Goal: Task Accomplishment & Management: Complete application form

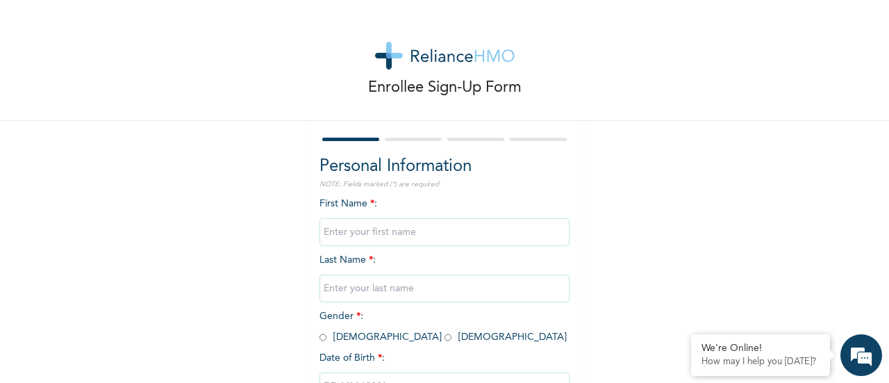
click at [374, 229] on input "text" at bounding box center [444, 232] width 250 height 28
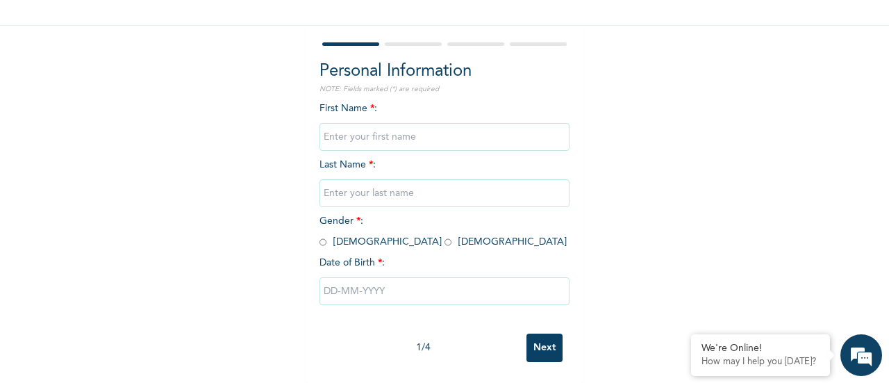
scroll to position [107, 0]
click at [283, 300] on div "Enrollee Sign-Up Form Personal Information NOTE: Fields marked (*) are required…" at bounding box center [444, 144] width 889 height 478
click at [365, 124] on input "text" at bounding box center [444, 137] width 250 height 28
type input "Blessing"
click at [380, 183] on input "text" at bounding box center [444, 193] width 250 height 28
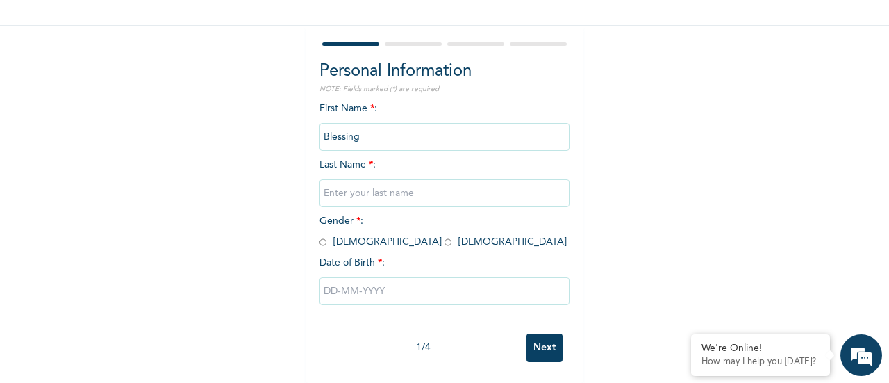
type input "Alabi"
click at [444, 235] on input "radio" at bounding box center [447, 241] width 7 height 13
radio input "true"
click at [351, 294] on input "text" at bounding box center [444, 291] width 250 height 28
select select "9"
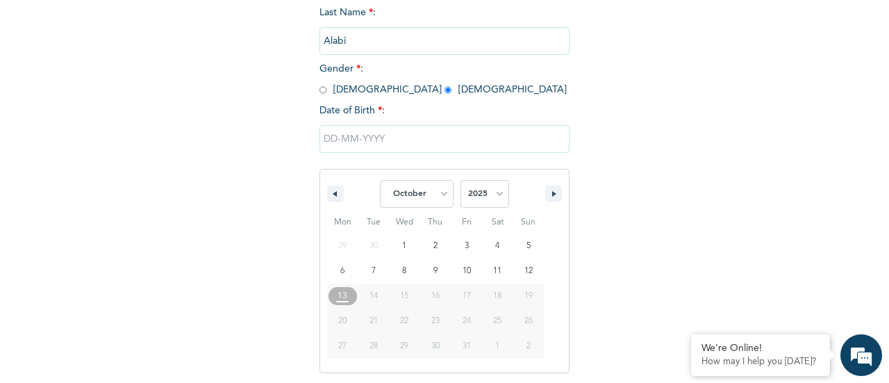
scroll to position [249, 0]
click at [479, 198] on select "2025 2024 2023 2022 2021 2020 2019 2018 2017 2016 2015 2014 2013 2012 2011 2010…" at bounding box center [484, 192] width 49 height 28
select select "1993"
click at [460, 179] on select "2025 2024 2023 2022 2021 2020 2019 2018 2017 2016 2015 2014 2013 2012 2011 2010…" at bounding box center [484, 192] width 49 height 28
click at [443, 192] on select "January February March April May June July August September October November De…" at bounding box center [417, 192] width 74 height 28
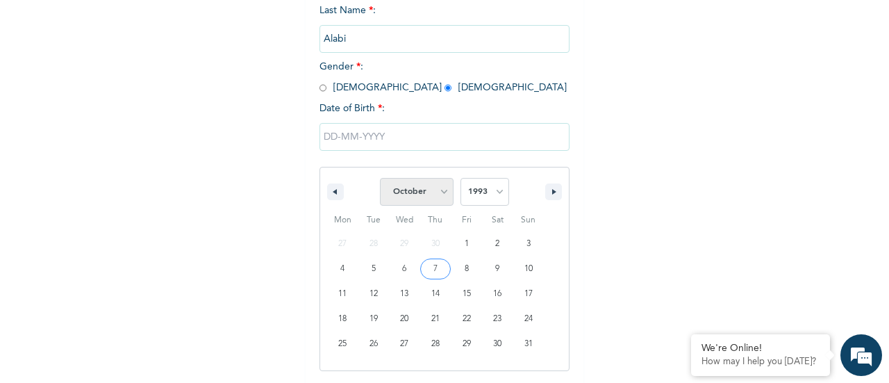
select select "10"
click at [380, 179] on select "January February March April May June July August September October November De…" at bounding box center [417, 192] width 74 height 28
type input "[DATE]"
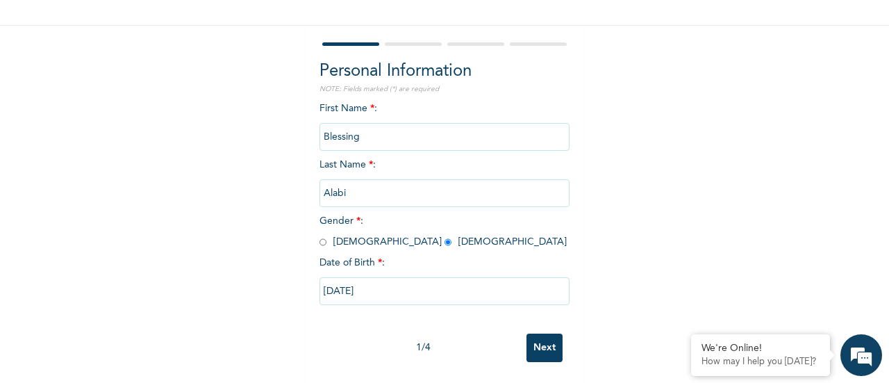
click at [536, 335] on input "Next" at bounding box center [544, 347] width 36 height 28
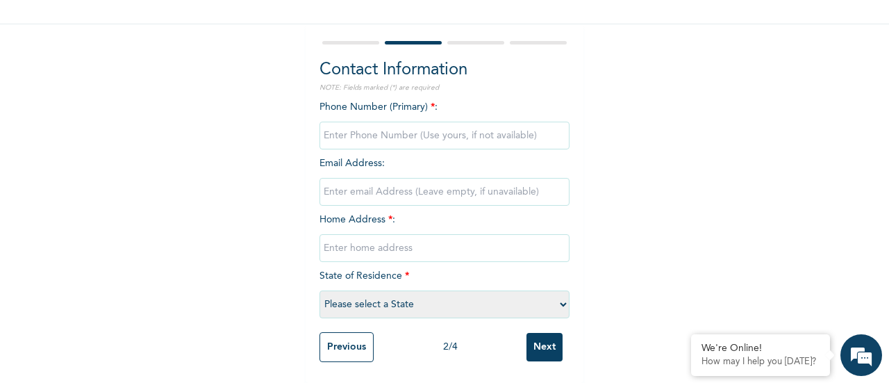
click at [420, 128] on input "phone" at bounding box center [444, 135] width 250 height 28
type input "08148379048"
click at [387, 180] on input "email" at bounding box center [444, 192] width 250 height 28
type input "[EMAIL_ADDRESS][DOMAIN_NAME]"
click at [370, 237] on input "text" at bounding box center [444, 248] width 250 height 28
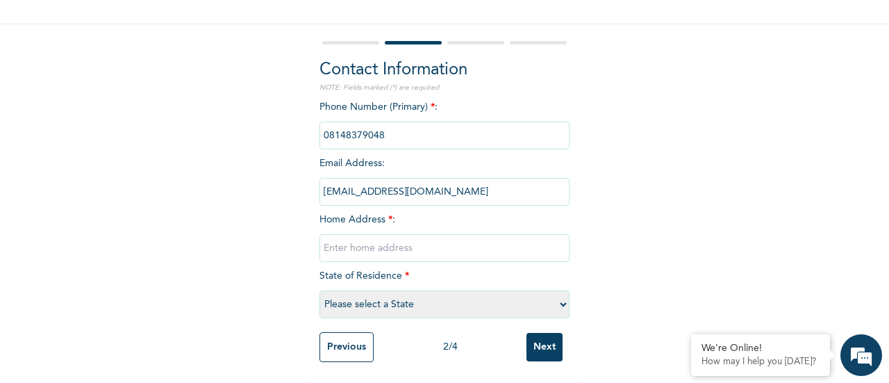
type input "[STREET_ADDRESS]"
select select "25"
click at [528, 337] on input "Next" at bounding box center [544, 347] width 36 height 28
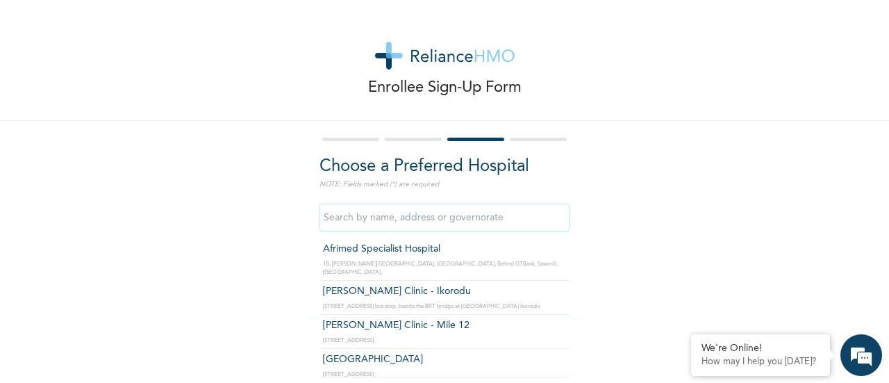
click at [468, 211] on input "text" at bounding box center [444, 217] width 250 height 28
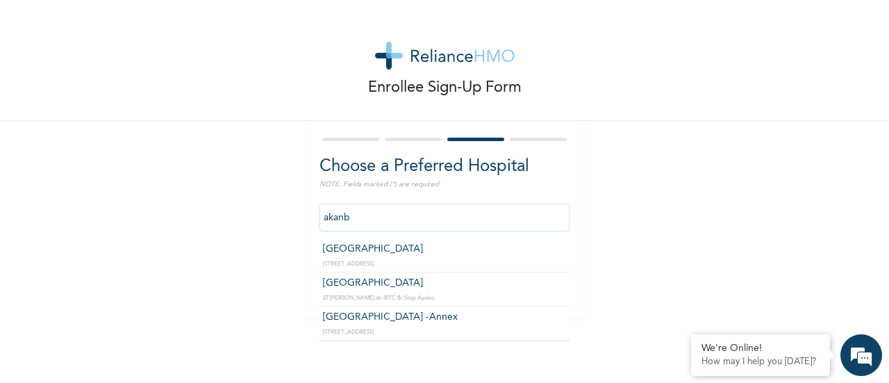
type input "[GEOGRAPHIC_DATA]"
click at [462, 226] on input "[GEOGRAPHIC_DATA]" at bounding box center [444, 217] width 250 height 28
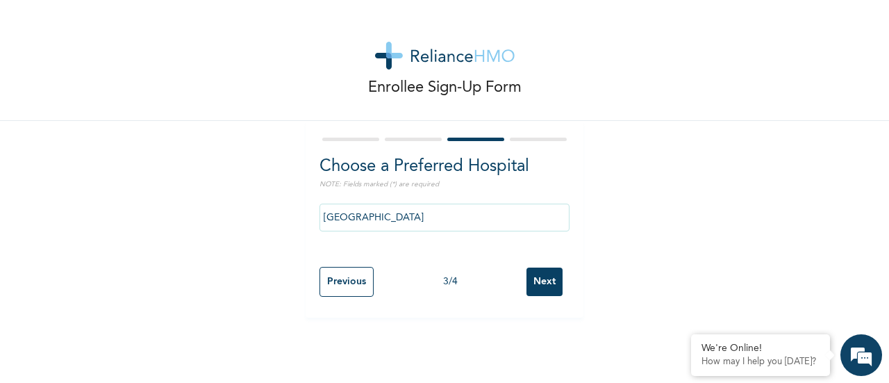
click at [546, 288] on input "Next" at bounding box center [544, 281] width 36 height 28
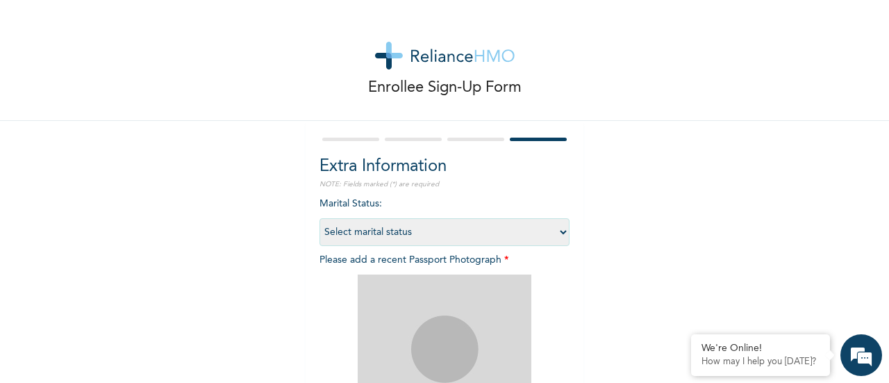
click at [462, 240] on select "Select marital status [DEMOGRAPHIC_DATA] Married [DEMOGRAPHIC_DATA] Widow/[DEMO…" at bounding box center [444, 232] width 250 height 28
select select "2"
click at [319, 218] on select "Select marital status [DEMOGRAPHIC_DATA] Married [DEMOGRAPHIC_DATA] Widow/[DEMO…" at bounding box center [444, 232] width 250 height 28
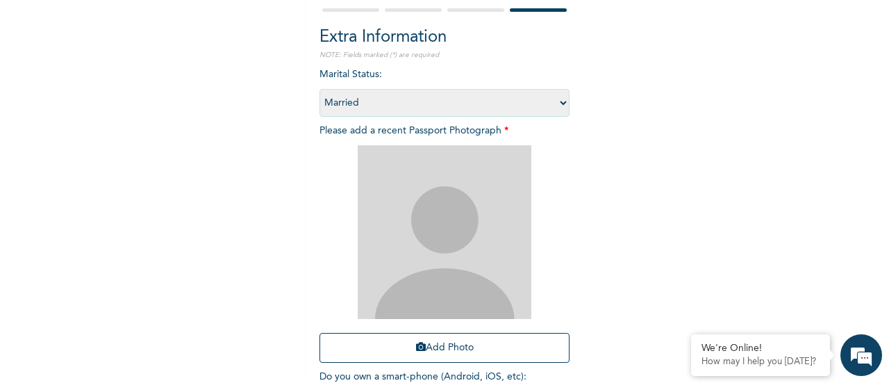
scroll to position [212, 0]
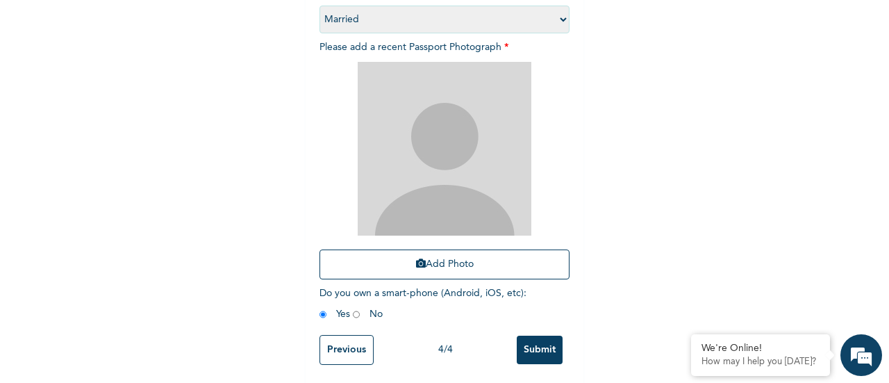
click at [537, 347] on input "Submit" at bounding box center [540, 349] width 46 height 28
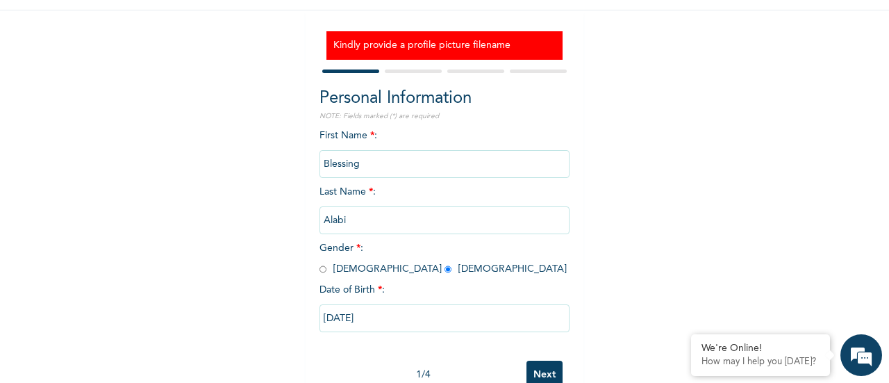
scroll to position [149, 0]
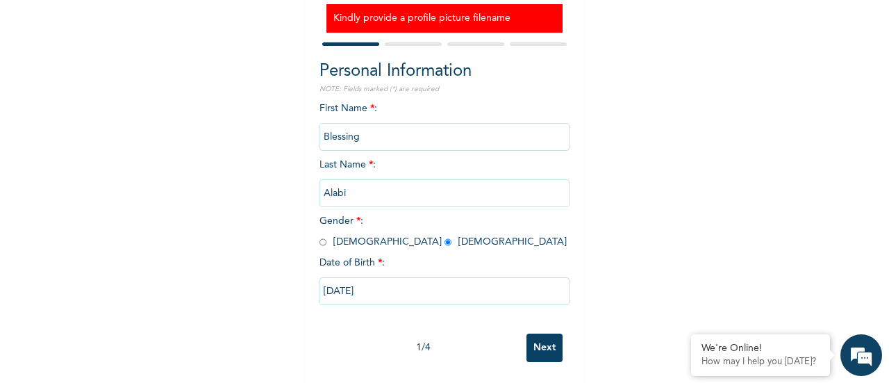
click at [548, 333] on input "Next" at bounding box center [544, 347] width 36 height 28
select select "25"
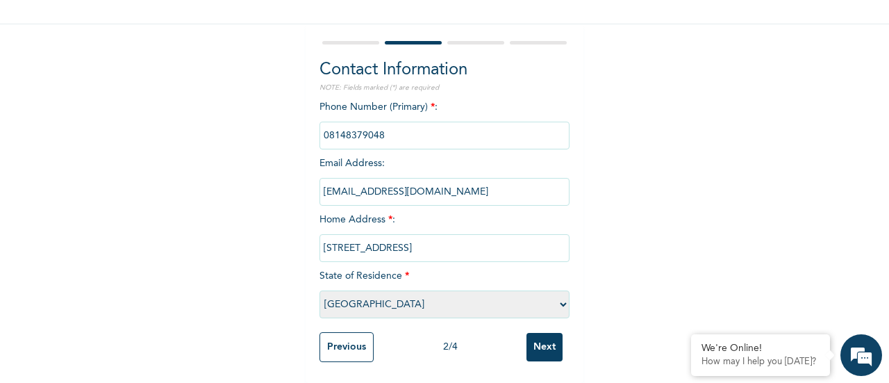
scroll to position [107, 0]
click at [548, 333] on input "Next" at bounding box center [544, 347] width 36 height 28
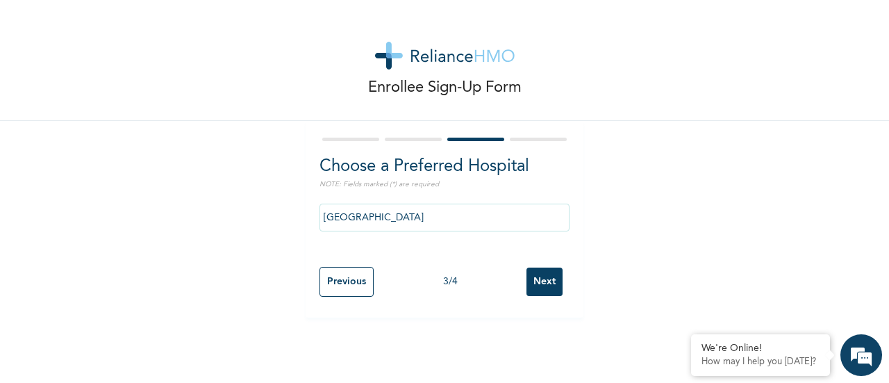
click at [543, 285] on input "Next" at bounding box center [544, 281] width 36 height 28
select select "2"
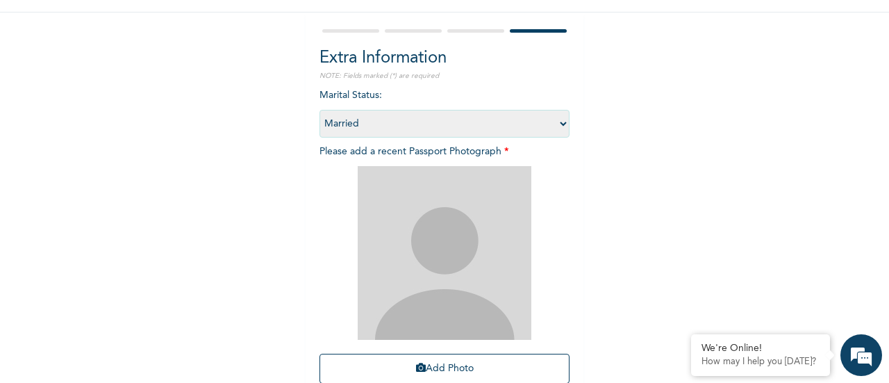
scroll to position [109, 0]
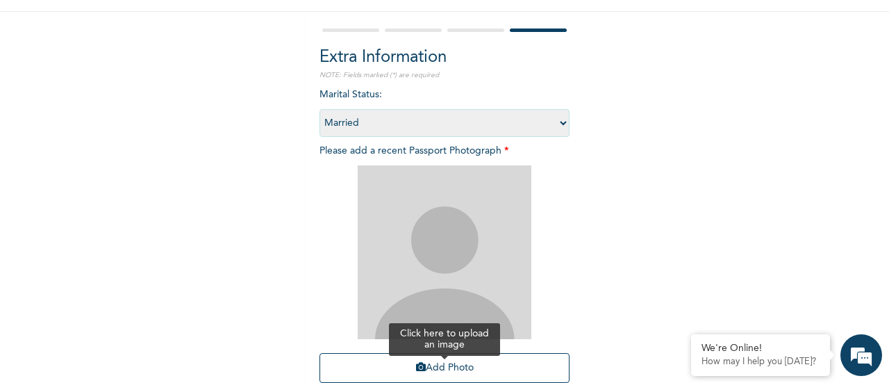
click at [443, 367] on button "Add Photo" at bounding box center [444, 368] width 250 height 30
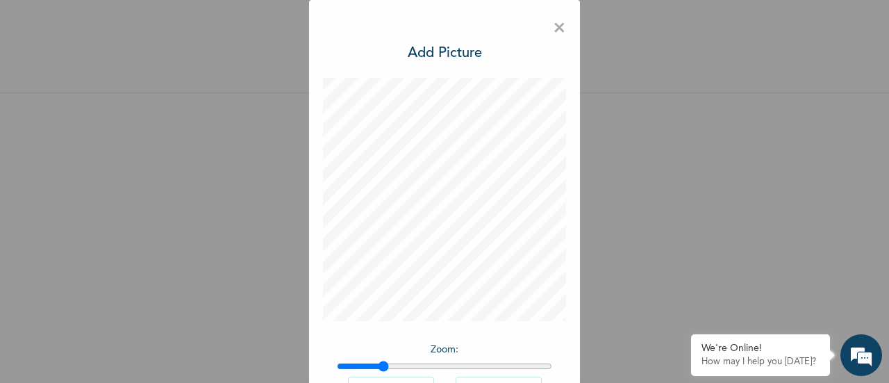
click at [378, 368] on input "range" at bounding box center [444, 365] width 215 height 11
drag, startPoint x: 394, startPoint y: 365, endPoint x: 457, endPoint y: 353, distance: 63.6
click at [457, 360] on input "range" at bounding box center [444, 365] width 215 height 11
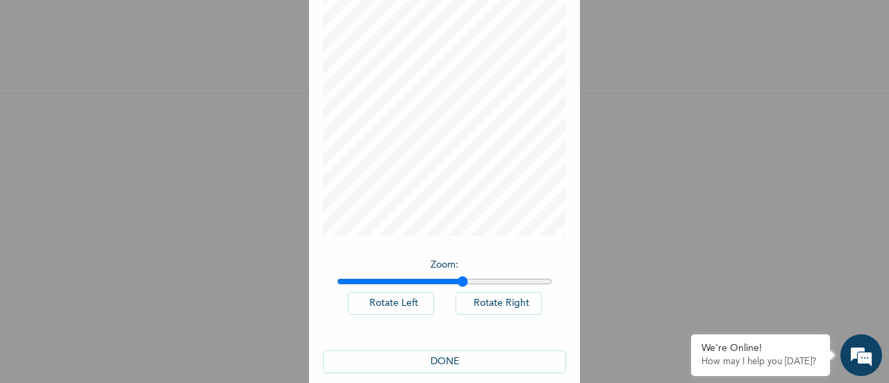
scroll to position [88, 0]
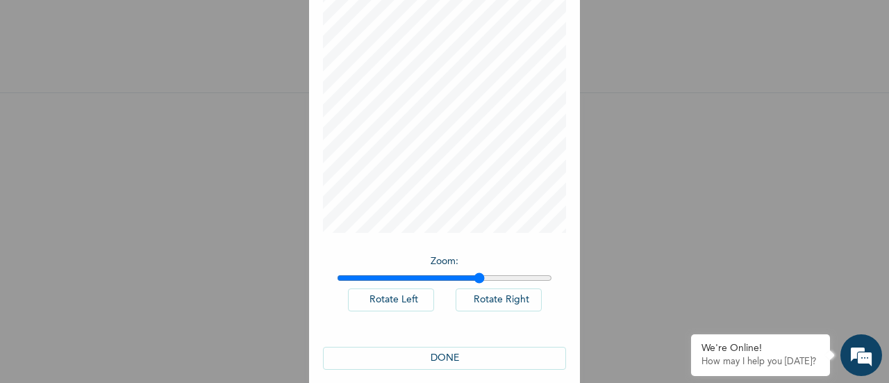
click at [474, 276] on input "range" at bounding box center [444, 277] width 215 height 11
drag, startPoint x: 474, startPoint y: 276, endPoint x: 497, endPoint y: 275, distance: 22.9
click at [497, 275] on input "range" at bounding box center [444, 277] width 215 height 11
drag, startPoint x: 503, startPoint y: 280, endPoint x: 522, endPoint y: 276, distance: 19.7
click at [522, 276] on input "range" at bounding box center [444, 277] width 215 height 11
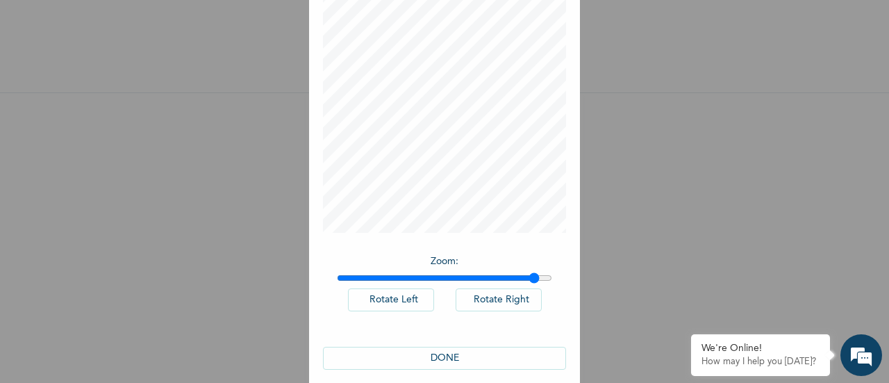
click at [529, 277] on input "range" at bounding box center [444, 277] width 215 height 11
type input "1.98"
click at [536, 277] on input "range" at bounding box center [444, 277] width 215 height 11
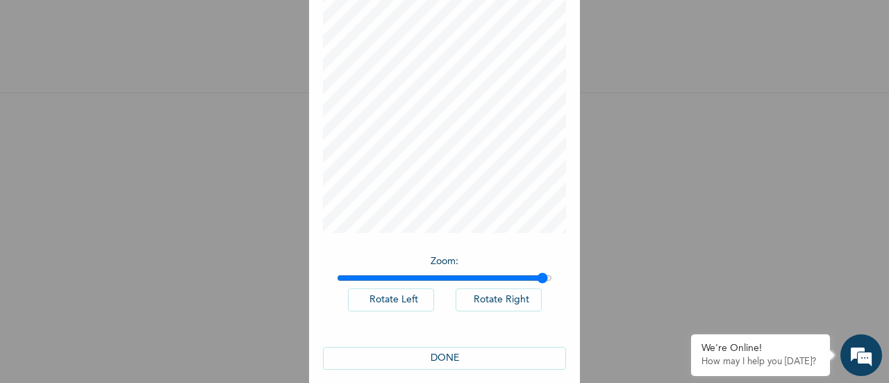
click at [452, 355] on button "DONE" at bounding box center [444, 357] width 243 height 23
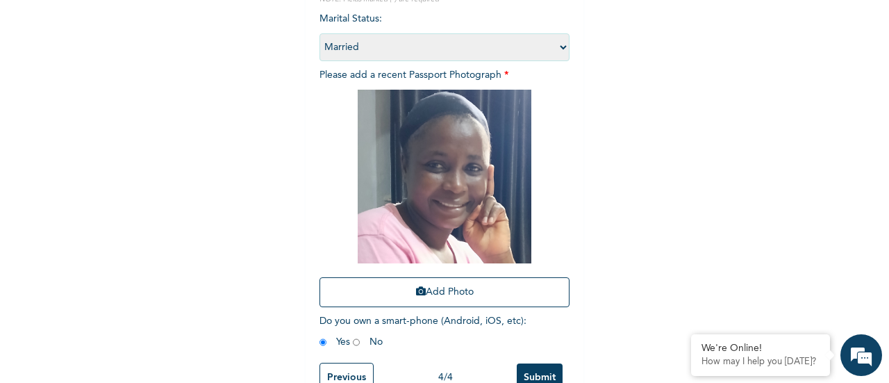
scroll to position [226, 0]
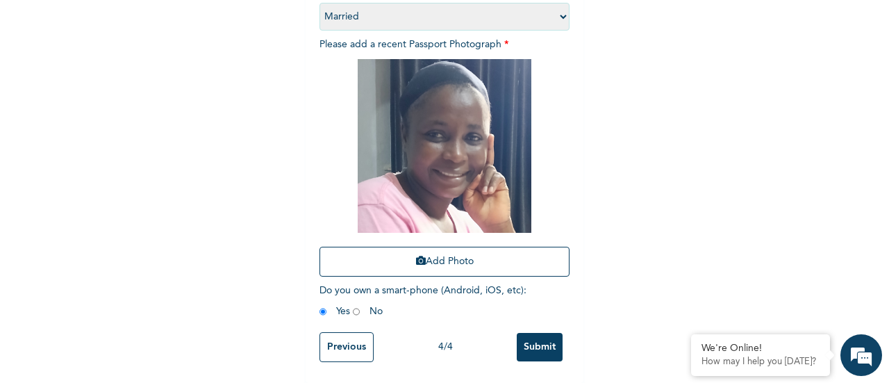
click at [531, 336] on input "Submit" at bounding box center [540, 347] width 46 height 28
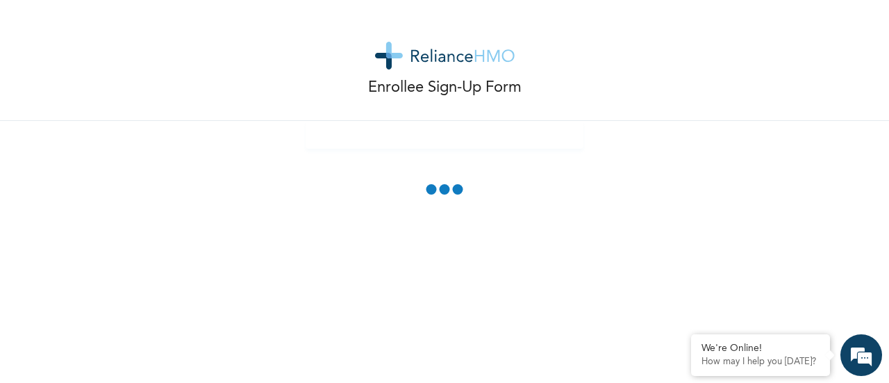
scroll to position [142, 0]
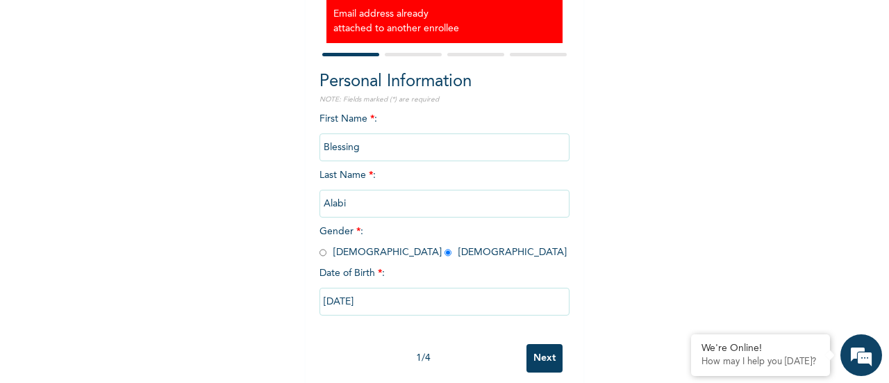
click at [539, 362] on input "Next" at bounding box center [544, 358] width 36 height 28
select select "25"
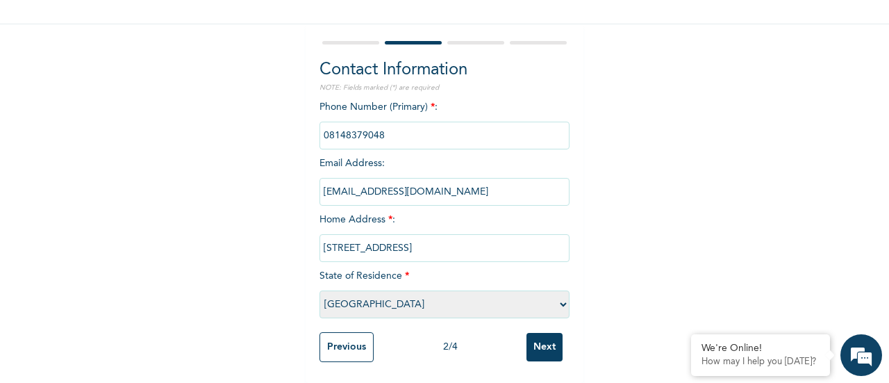
scroll to position [85, 0]
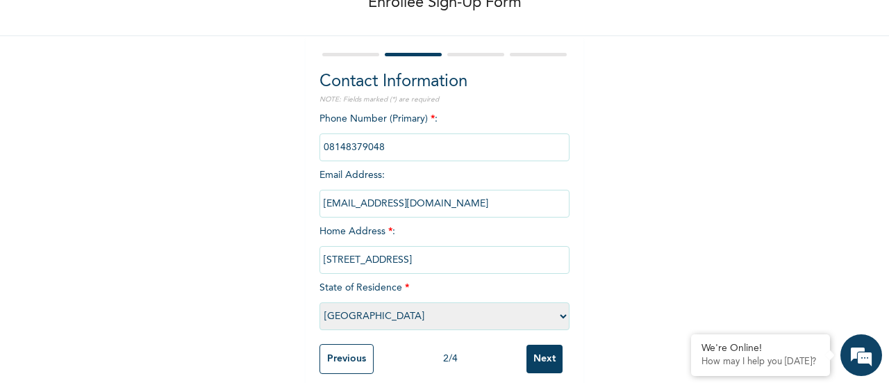
click at [539, 355] on input "Next" at bounding box center [544, 358] width 36 height 28
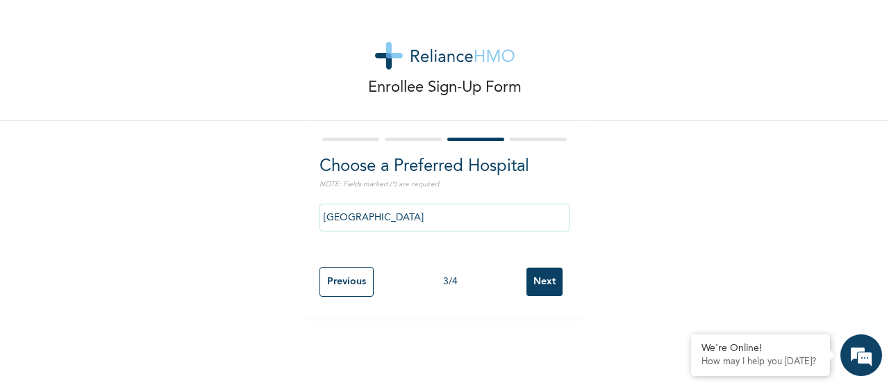
scroll to position [0, 0]
click at [535, 280] on input "Next" at bounding box center [544, 281] width 36 height 28
select select "2"
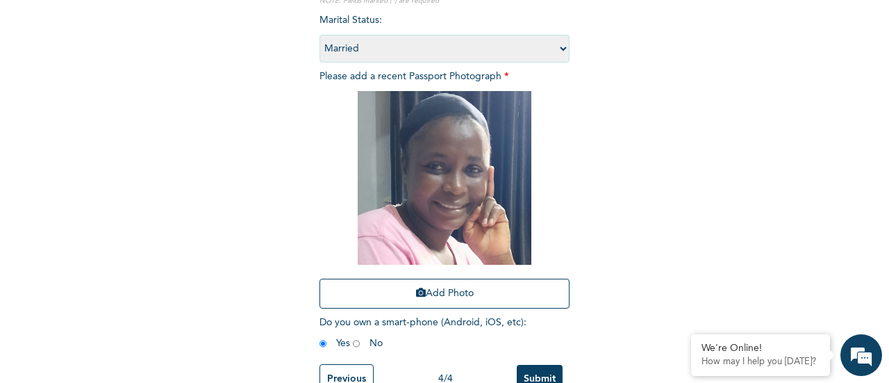
scroll to position [226, 0]
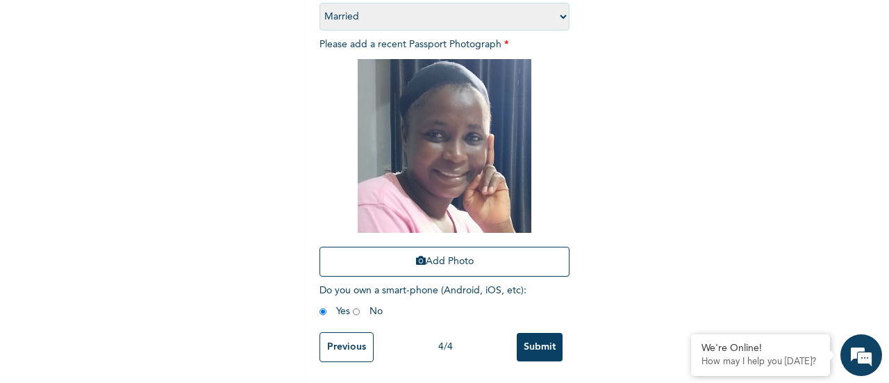
click at [351, 349] on input "Previous" at bounding box center [346, 347] width 54 height 30
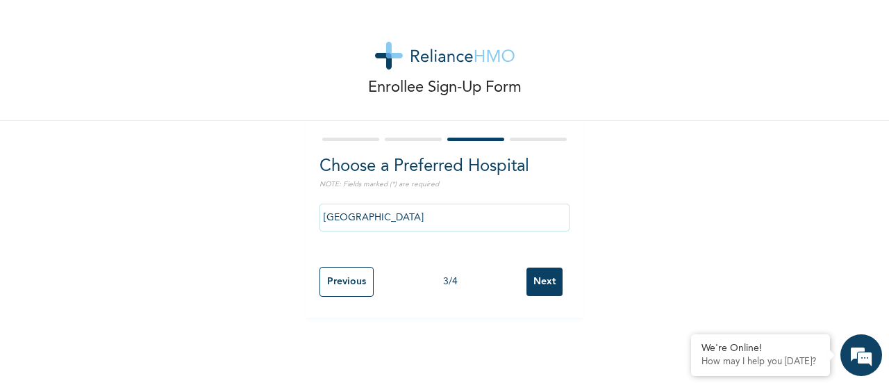
click at [350, 281] on input "Previous" at bounding box center [346, 282] width 54 height 30
select select "25"
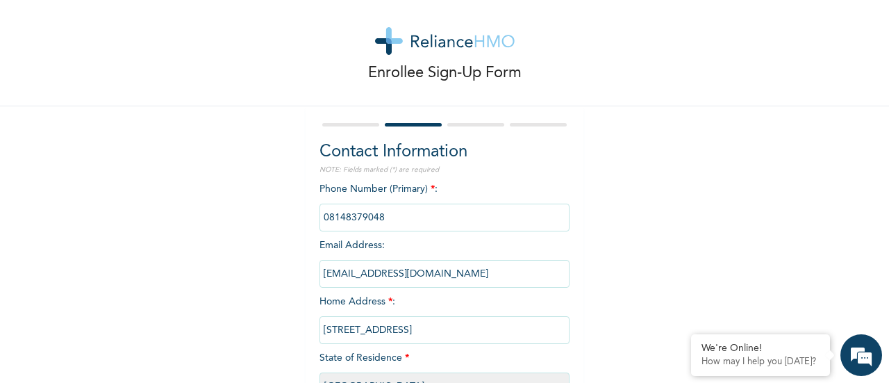
scroll to position [16, 0]
click at [362, 269] on input "[EMAIL_ADDRESS][DOMAIN_NAME]" at bounding box center [444, 272] width 250 height 28
click at [355, 273] on input "[EMAIL_ADDRESS][DOMAIN_NAME]" at bounding box center [444, 272] width 250 height 28
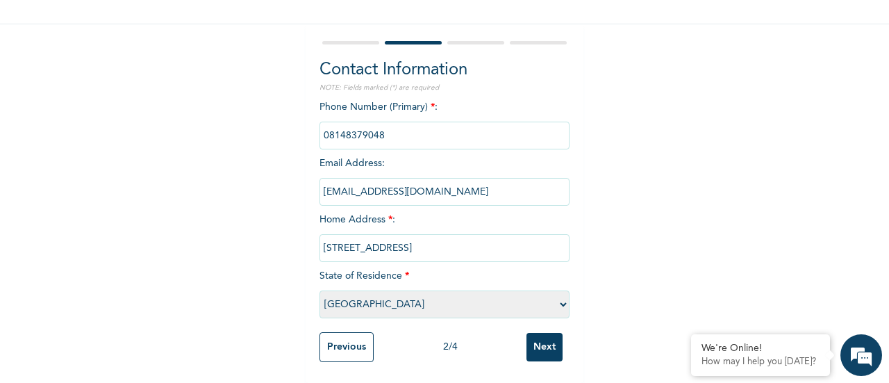
type input "[EMAIL_ADDRESS][DOMAIN_NAME]"
click at [534, 333] on input "Next" at bounding box center [544, 347] width 36 height 28
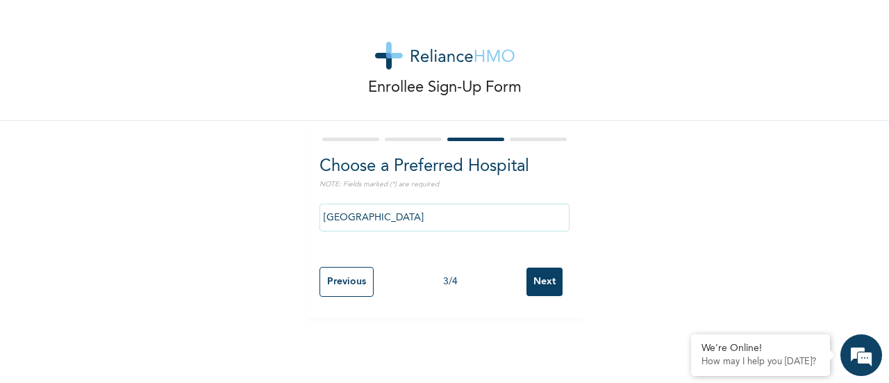
click at [540, 278] on input "Next" at bounding box center [544, 281] width 36 height 28
select select "2"
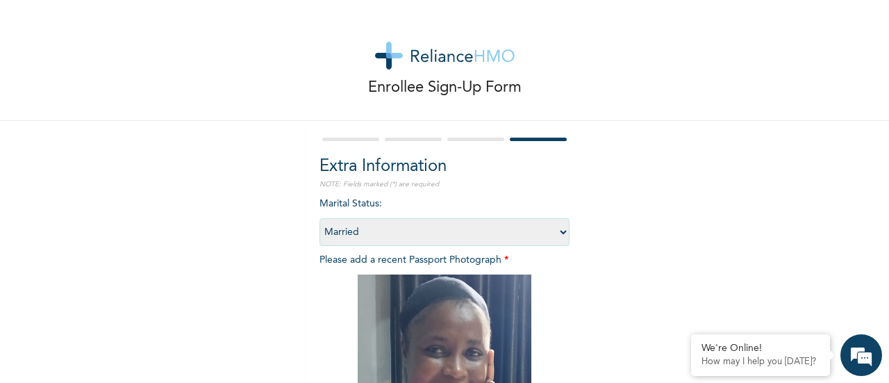
scroll to position [226, 0]
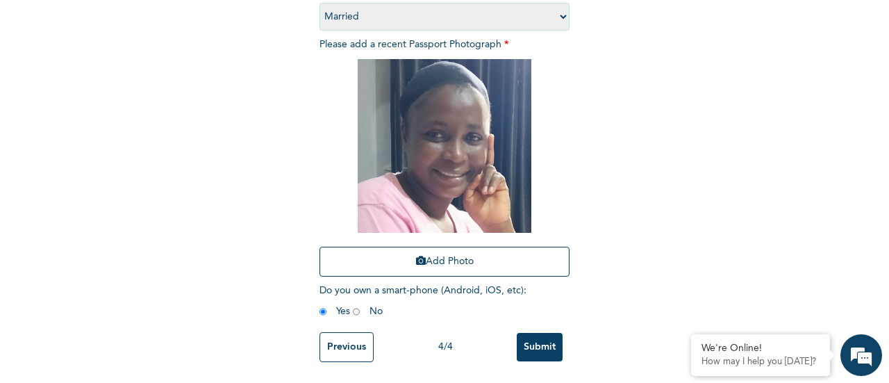
click at [547, 338] on input "Submit" at bounding box center [540, 347] width 46 height 28
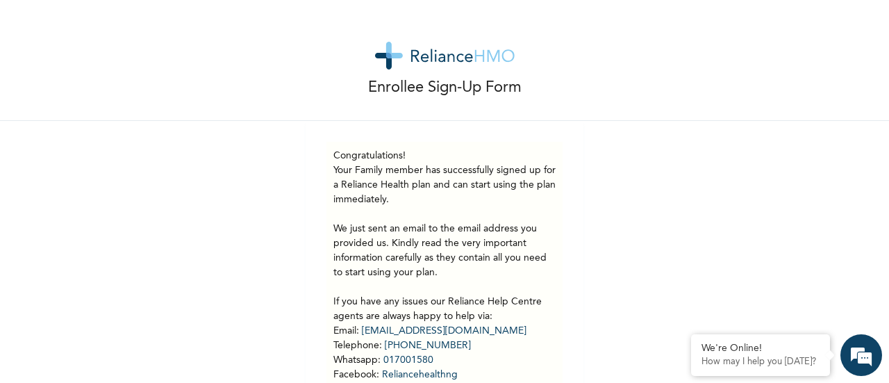
scroll to position [106, 0]
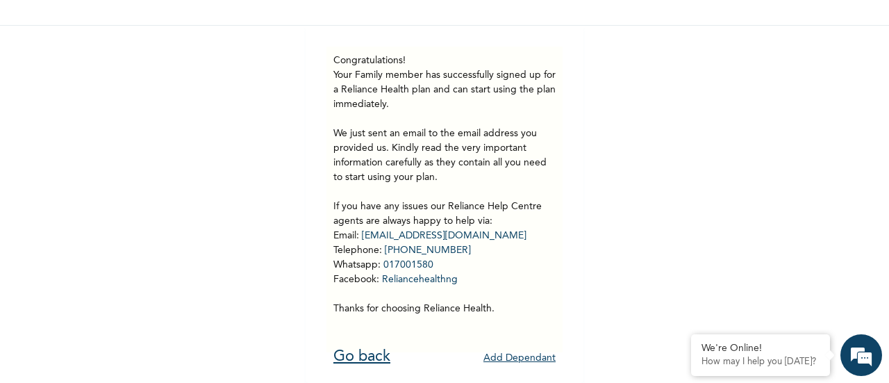
click at [369, 349] on link "Go back" at bounding box center [361, 356] width 57 height 15
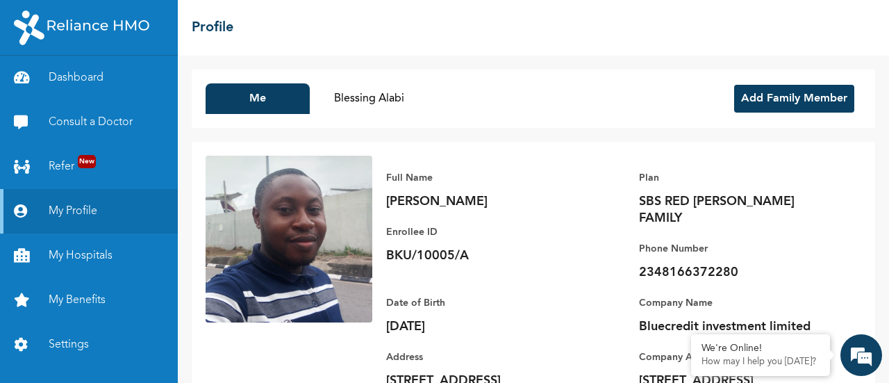
click at [796, 66] on div "Me Blessing [PERSON_NAME] Add Family Member Full Name [PERSON_NAME] Enrollee ID…" at bounding box center [533, 219] width 711 height 327
